Goal: Transaction & Acquisition: Obtain resource

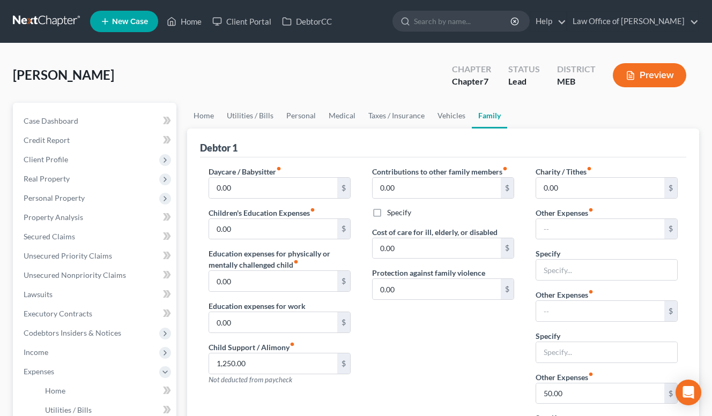
click at [64, 23] on link at bounding box center [47, 21] width 69 height 19
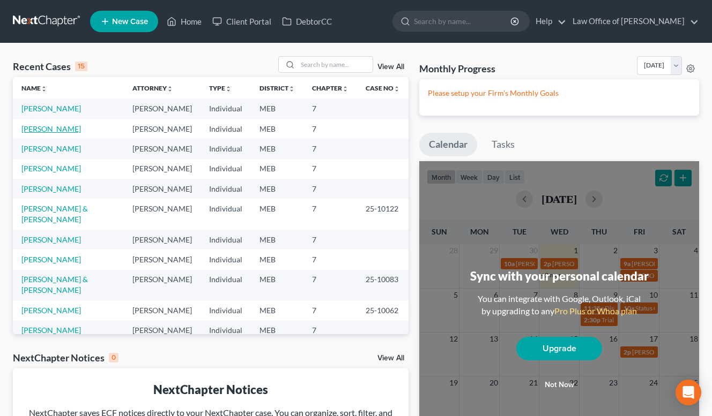
click at [68, 132] on link "[PERSON_NAME]" at bounding box center [50, 128] width 59 height 9
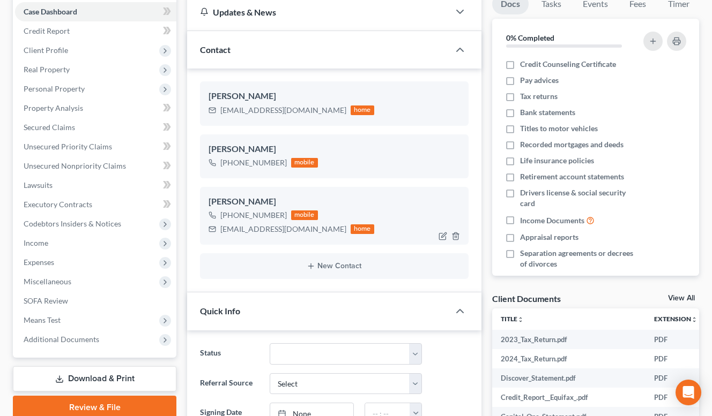
scroll to position [103, 0]
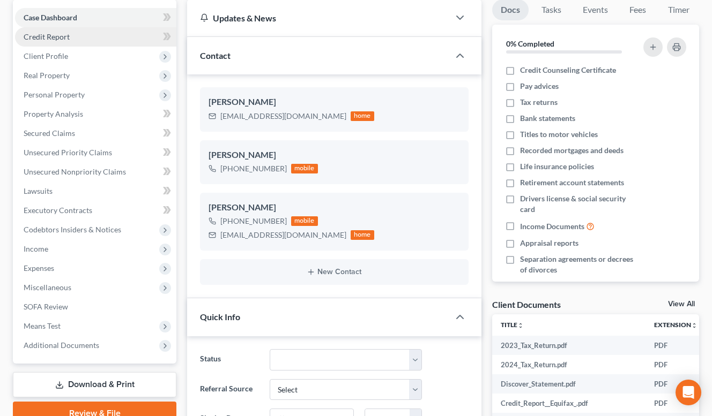
click at [57, 43] on link "Credit Report" at bounding box center [95, 36] width 161 height 19
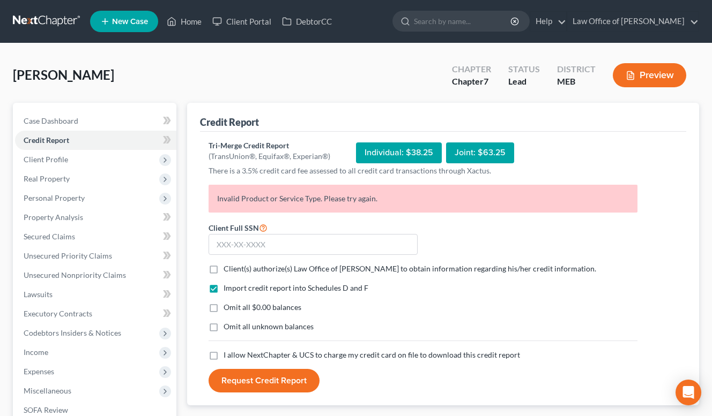
click at [390, 152] on div "Individual: $38.25" at bounding box center [399, 153] width 86 height 21
click at [384, 150] on div "Individual: $38.25" at bounding box center [399, 153] width 86 height 21
click at [380, 149] on div "Individual: $38.25" at bounding box center [399, 153] width 86 height 21
click at [368, 155] on div "Individual: $38.25" at bounding box center [399, 153] width 86 height 21
click at [58, 21] on link at bounding box center [47, 21] width 69 height 19
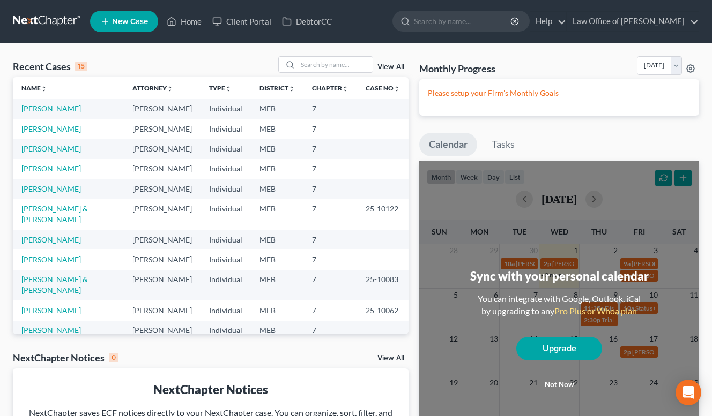
click at [53, 109] on link "[PERSON_NAME]" at bounding box center [50, 108] width 59 height 9
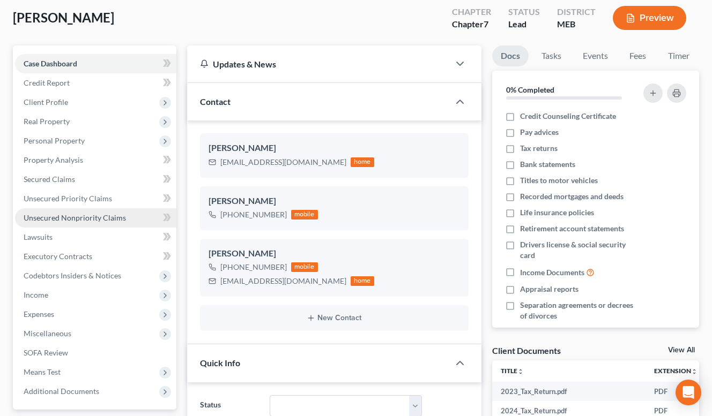
scroll to position [19, 0]
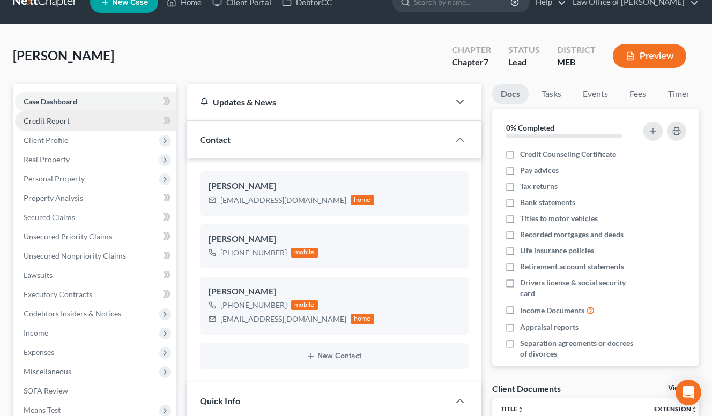
click at [56, 122] on span "Credit Report" at bounding box center [47, 120] width 46 height 9
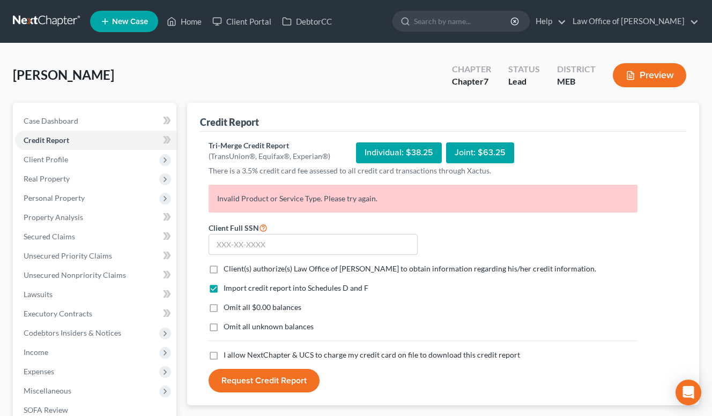
click at [280, 191] on p "Invalid Product or Service Type. Please try again." at bounding box center [422, 199] width 429 height 28
click at [390, 154] on div "Individual: $38.25" at bounding box center [399, 153] width 86 height 21
click at [487, 154] on div "Joint: $63.25" at bounding box center [480, 153] width 68 height 21
click at [406, 153] on div "Individual: $38.25" at bounding box center [399, 153] width 86 height 21
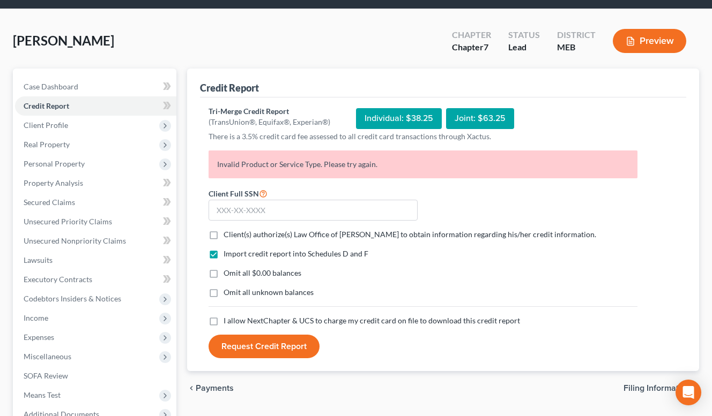
scroll to position [34, 0]
click at [223, 256] on label "Import credit report into Schedules D and F" at bounding box center [295, 254] width 145 height 11
click at [228, 256] on input "Import credit report into Schedules D and F" at bounding box center [231, 252] width 7 height 7
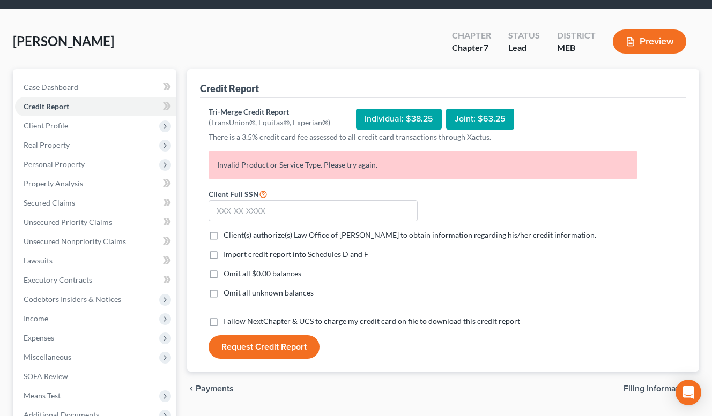
click at [223, 256] on label "Import credit report into Schedules D and F" at bounding box center [295, 254] width 145 height 11
click at [228, 256] on input "Import credit report into Schedules D and F" at bounding box center [231, 252] width 7 height 7
checkbox input "true"
click at [223, 236] on label "Client(s) authorize(s) Law Office of Laura Hopkins to obtain information regard…" at bounding box center [409, 235] width 372 height 11
click at [228, 236] on input "Client(s) authorize(s) Law Office of Laura Hopkins to obtain information regard…" at bounding box center [231, 233] width 7 height 7
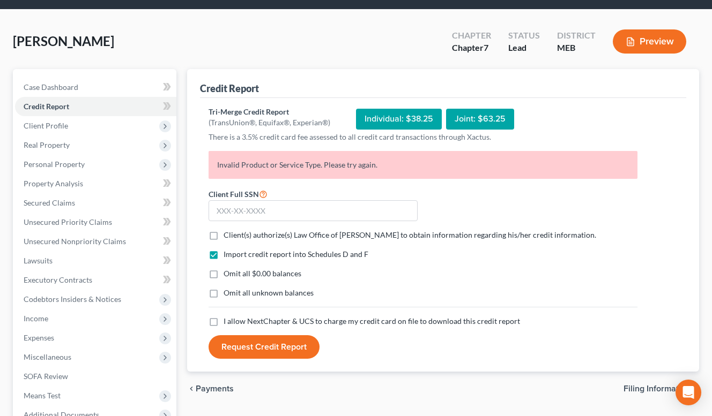
checkbox input "true"
click at [223, 272] on label "Omit all $0.00 balances" at bounding box center [262, 273] width 78 height 11
click at [228, 272] on input "Omit all $0.00 balances" at bounding box center [231, 271] width 7 height 7
checkbox input "true"
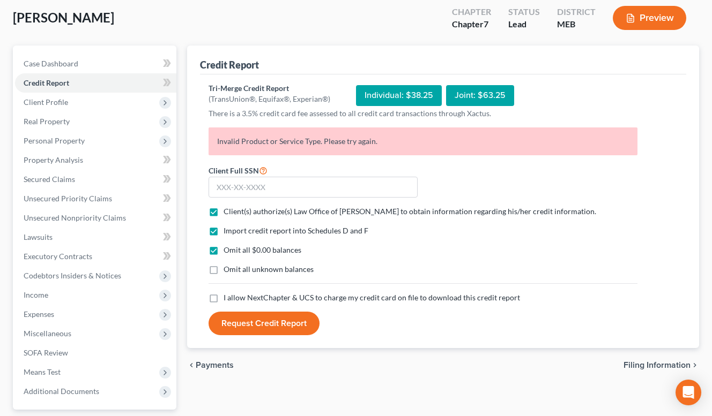
scroll to position [62, 0]
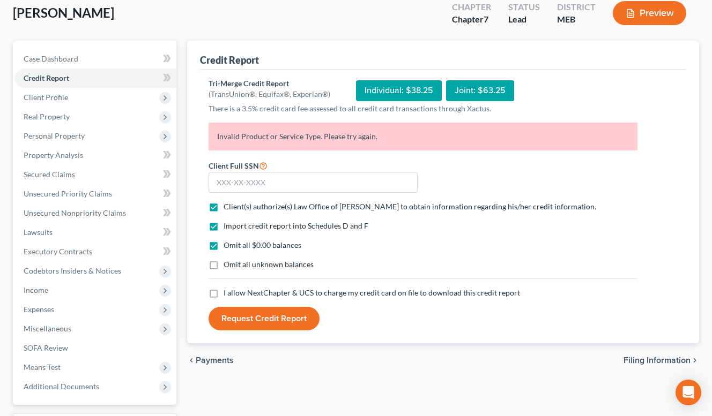
click at [223, 294] on label "I allow NextChapter & UCS to charge my credit card on file to download this cre…" at bounding box center [371, 293] width 296 height 11
click at [228, 294] on input "I allow NextChapter & UCS to charge my credit card on file to download this cre…" at bounding box center [231, 291] width 7 height 7
checkbox input "true"
click at [241, 317] on button "Request Credit Report" at bounding box center [263, 319] width 111 height 24
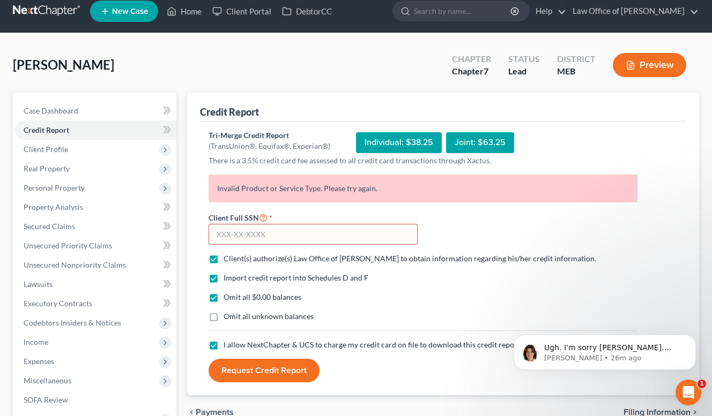
scroll to position [0, 0]
click at [587, 355] on p "Emma • 26m ago" at bounding box center [613, 359] width 138 height 10
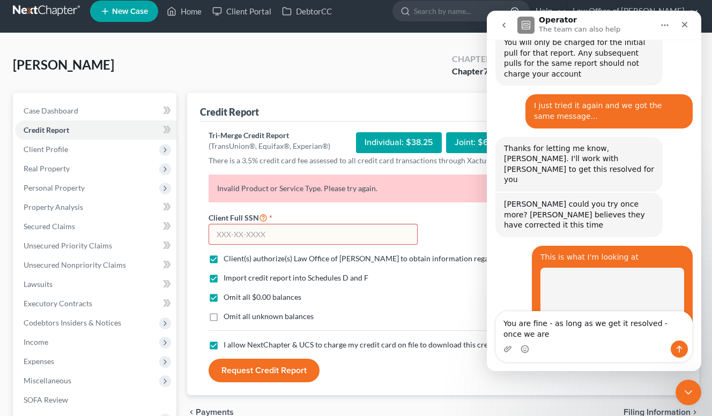
scroll to position [846, 0]
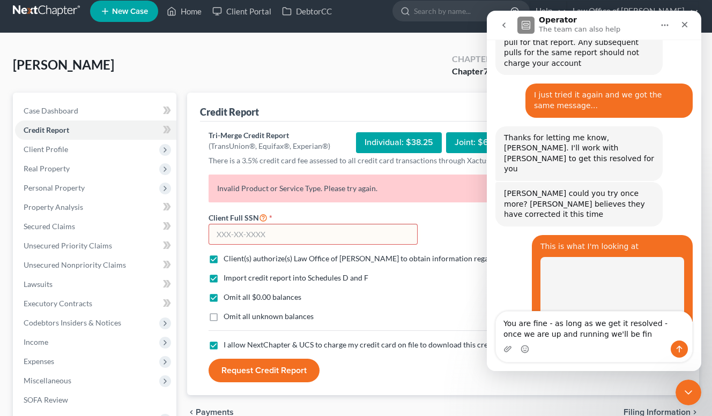
type textarea "You are fine - as long as we get it resolved - once we are up and running we'll…"
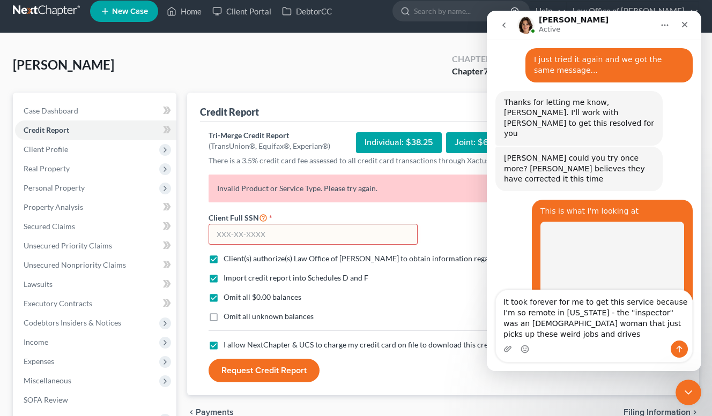
scroll to position [892, 0]
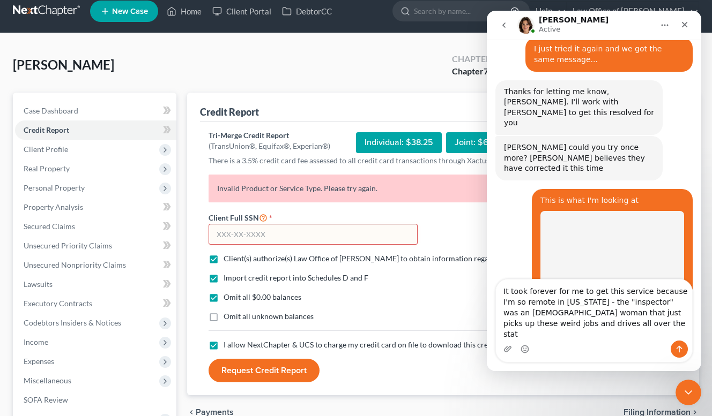
type textarea "It took forever for me to get this service because I'm so remote in maine - the…"
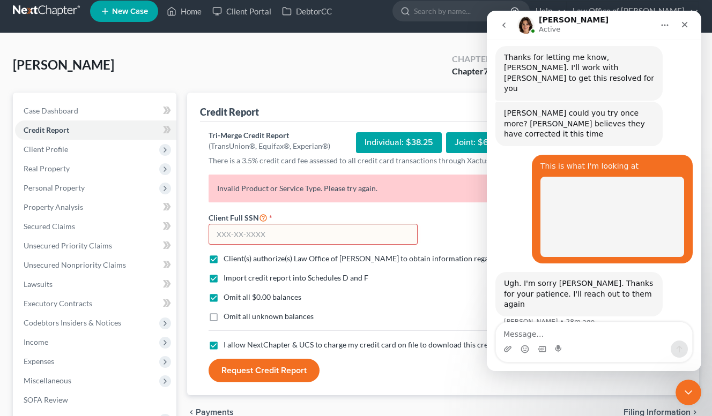
scroll to position [926, 0]
type textarea "I appreciate your attention to it"
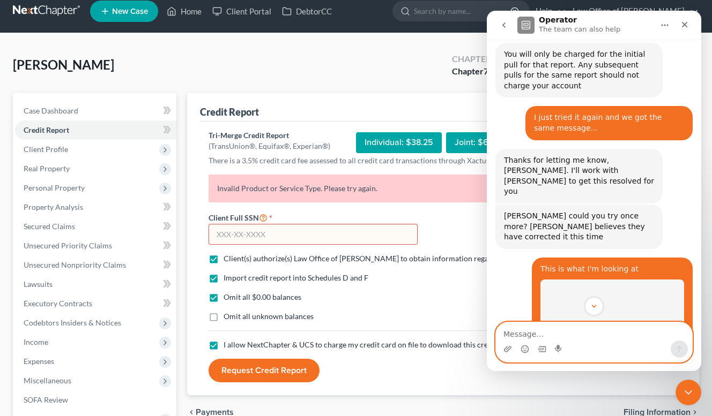
scroll to position [820, 0]
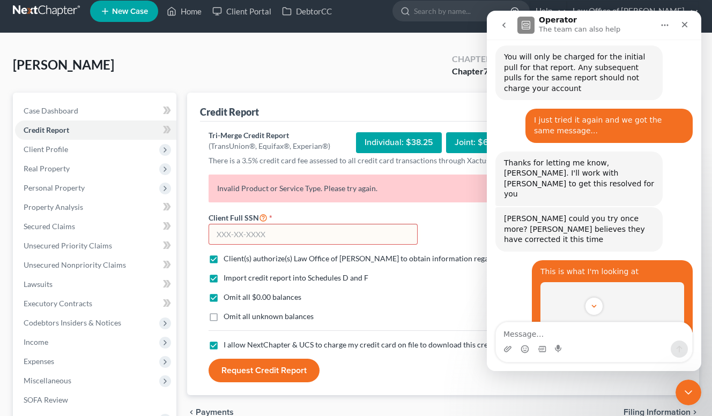
click at [381, 78] on div "Tompson, Hunter Upgraded Chapter Chapter 7 Status Lead District MEB Preview" at bounding box center [356, 69] width 686 height 47
